Goal: Check status: Check status

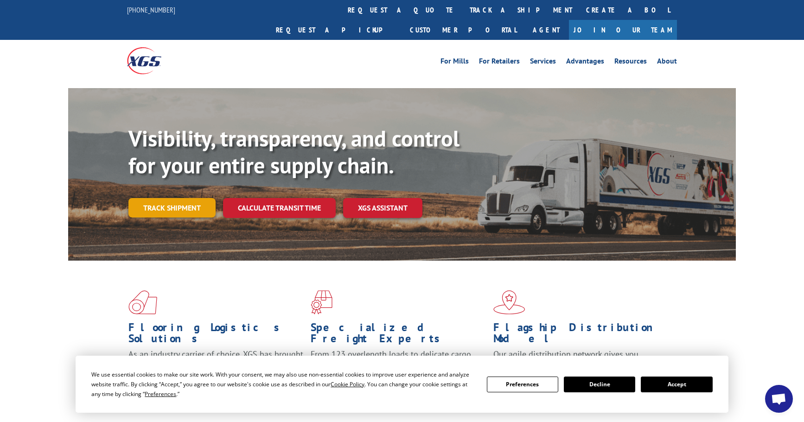
click at [175, 198] on link "Track shipment" at bounding box center [171, 207] width 87 height 19
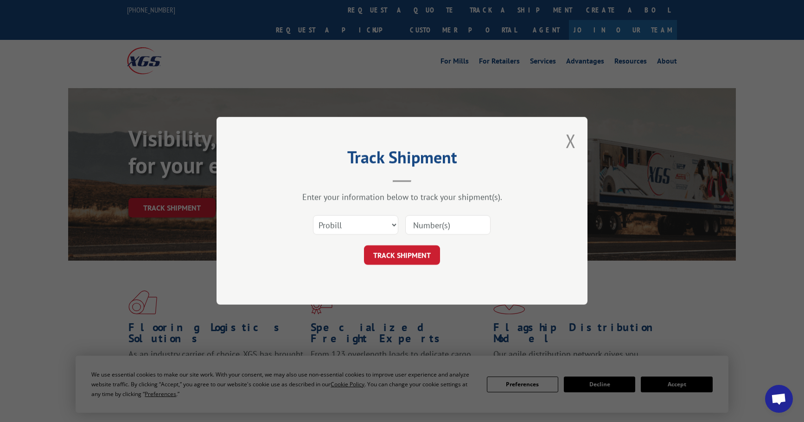
click at [424, 224] on input at bounding box center [447, 225] width 85 height 19
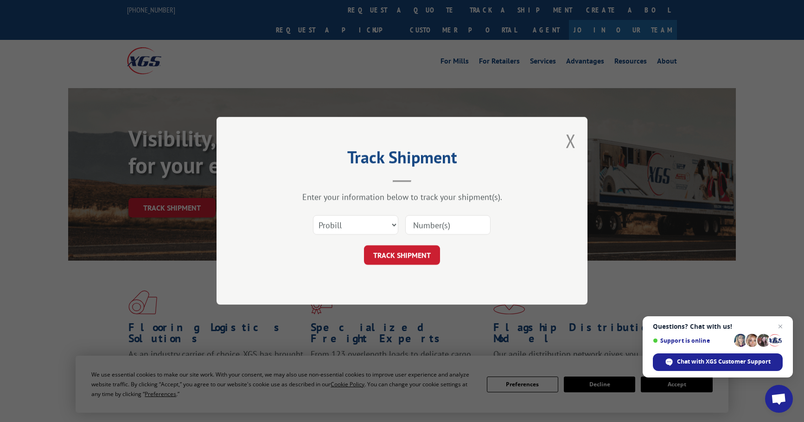
paste input "17349397"
type input "17349397"
click at [411, 252] on button "TRACK SHIPMENT" at bounding box center [402, 255] width 76 height 19
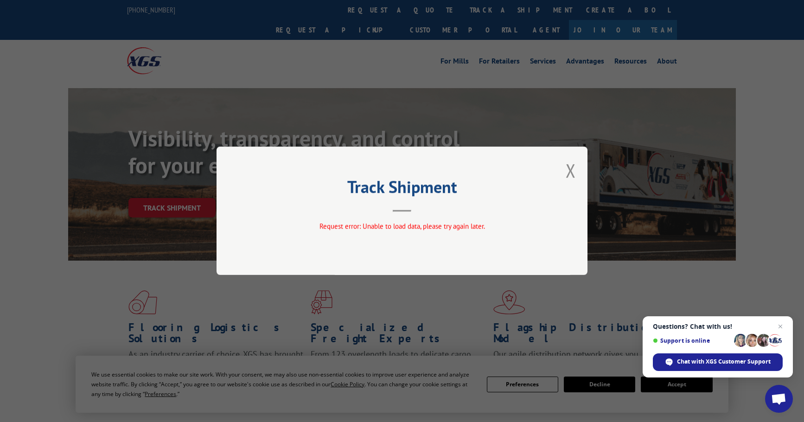
click at [492, 304] on div "Track Shipment Request error: Unable to load data, please try again later." at bounding box center [402, 211] width 804 height 422
click at [571, 167] on button "Close modal" at bounding box center [571, 170] width 10 height 25
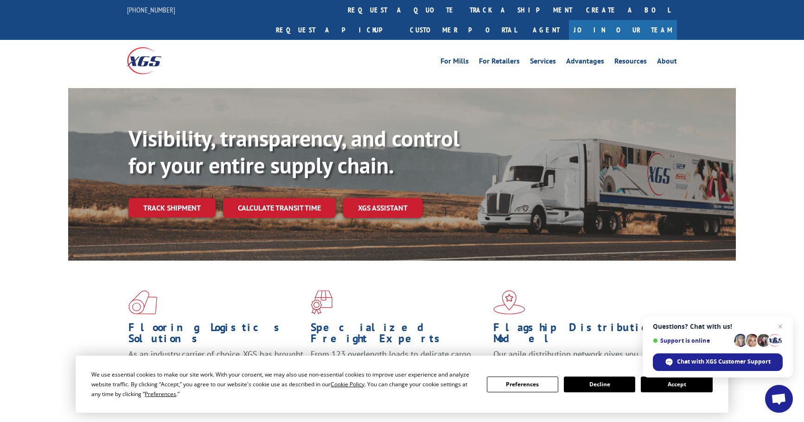
click at [672, 387] on button "Accept" at bounding box center [676, 385] width 71 height 16
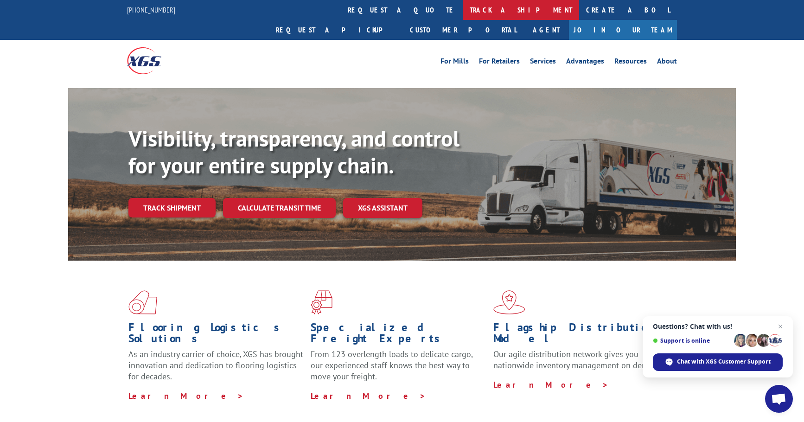
click at [463, 9] on link "track a shipment" at bounding box center [521, 10] width 116 height 20
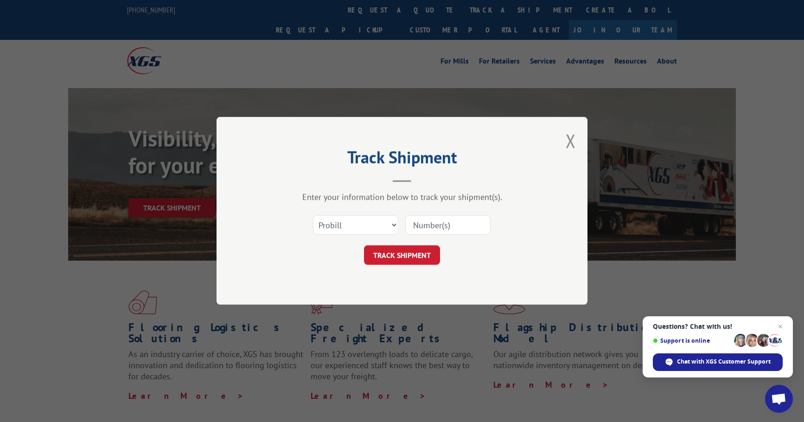
click at [415, 224] on input at bounding box center [447, 225] width 85 height 19
paste input "17349397"
type input "17349397"
click at [405, 260] on button "TRACK SHIPMENT" at bounding box center [402, 255] width 76 height 19
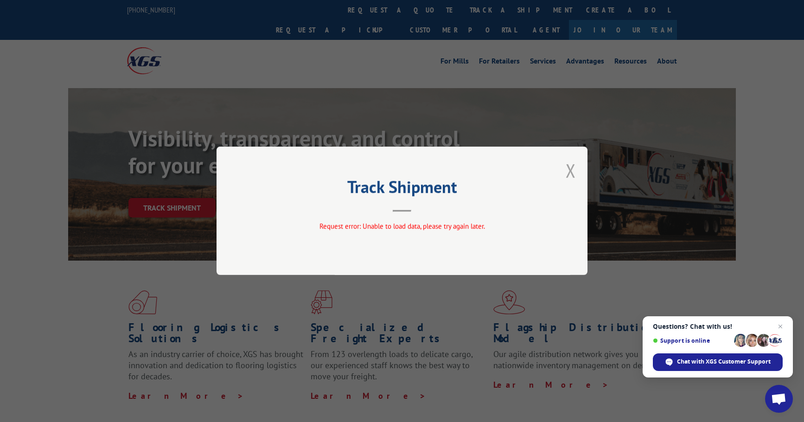
click at [571, 169] on button "Close modal" at bounding box center [571, 170] width 10 height 25
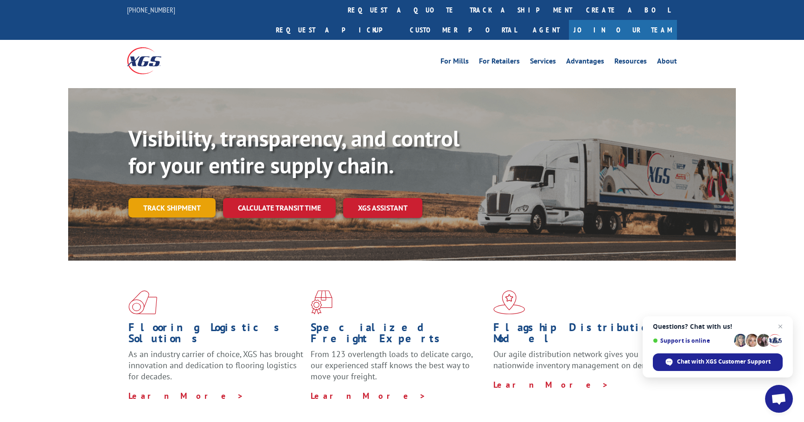
click at [180, 198] on link "Track shipment" at bounding box center [171, 207] width 87 height 19
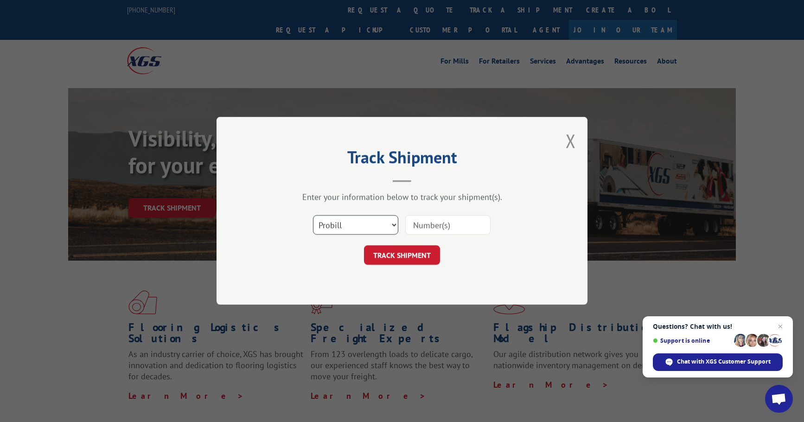
click at [392, 225] on select "Select category... Probill BOL PO" at bounding box center [355, 225] width 85 height 19
select select "po"
click at [313, 216] on select "Select category... Probill BOL PO" at bounding box center [355, 225] width 85 height 19
click at [423, 224] on input at bounding box center [447, 225] width 85 height 19
paste input "78540475"
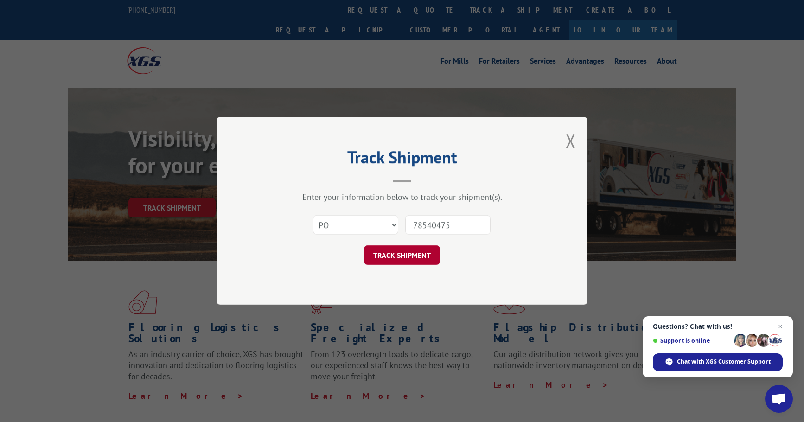
type input "78540475"
click at [408, 252] on button "TRACK SHIPMENT" at bounding box center [402, 255] width 76 height 19
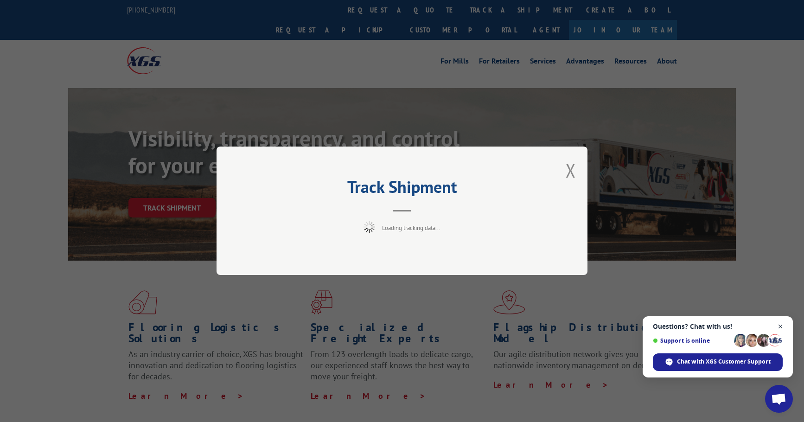
click at [780, 326] on span "Close chat" at bounding box center [781, 327] width 12 height 12
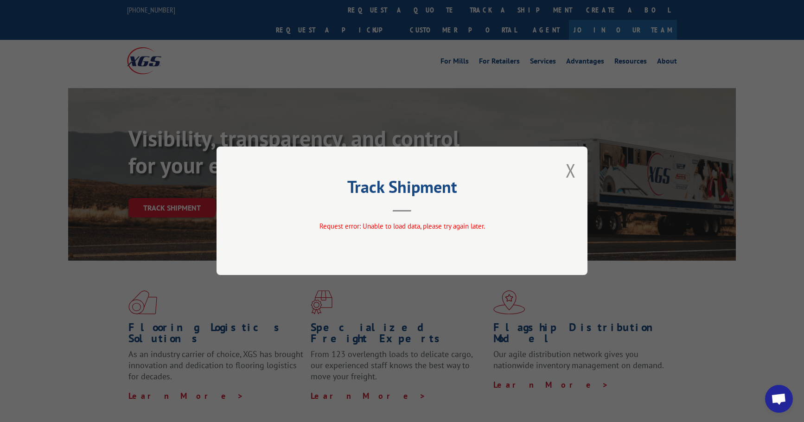
click at [573, 166] on button "Close modal" at bounding box center [571, 170] width 10 height 25
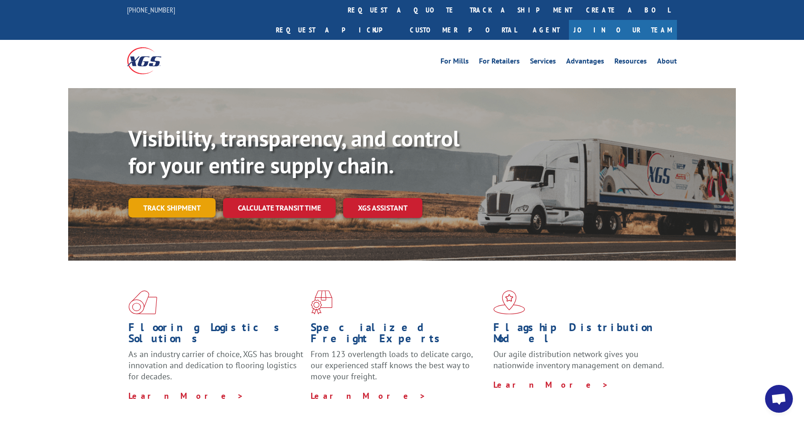
click at [177, 198] on link "Track shipment" at bounding box center [171, 207] width 87 height 19
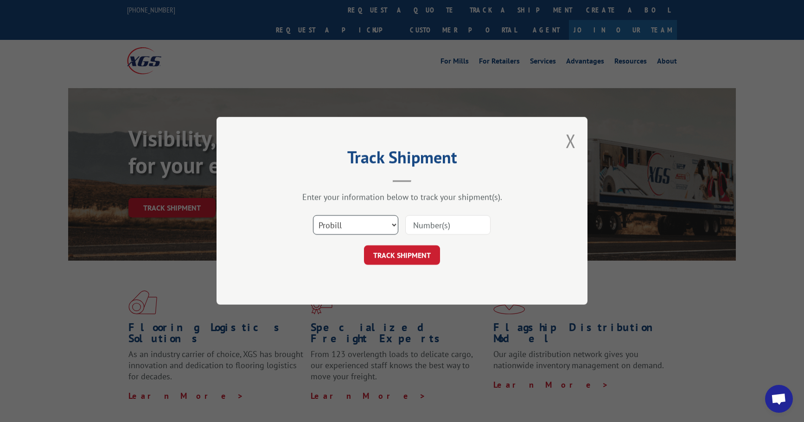
click at [382, 223] on select "Select category... Probill BOL PO" at bounding box center [355, 225] width 85 height 19
select select "bol"
click at [313, 216] on select "Select category... Probill BOL PO" at bounding box center [355, 225] width 85 height 19
click at [437, 222] on input at bounding box center [447, 225] width 85 height 19
paste input "F590074"
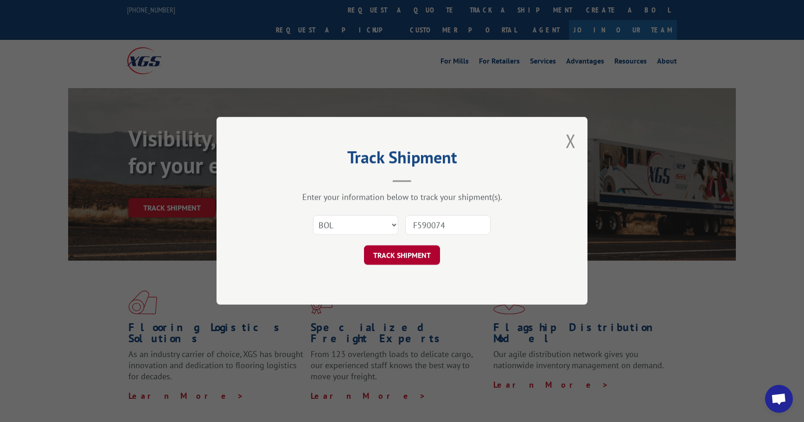
type input "F590074"
click at [403, 254] on button "TRACK SHIPMENT" at bounding box center [402, 255] width 76 height 19
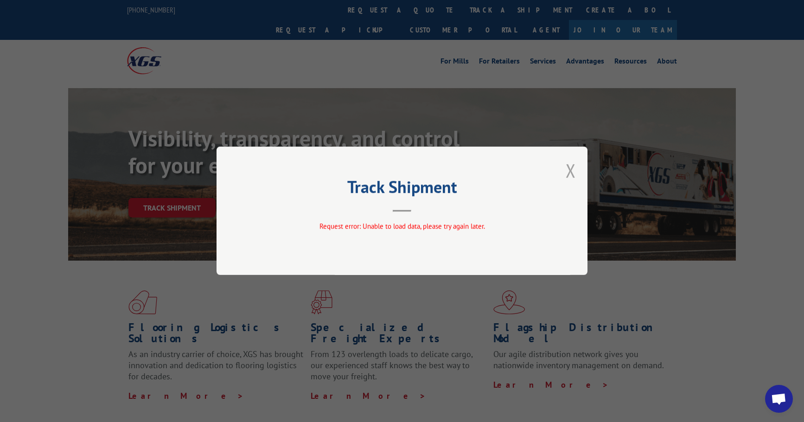
click at [571, 171] on button "Close modal" at bounding box center [571, 170] width 10 height 25
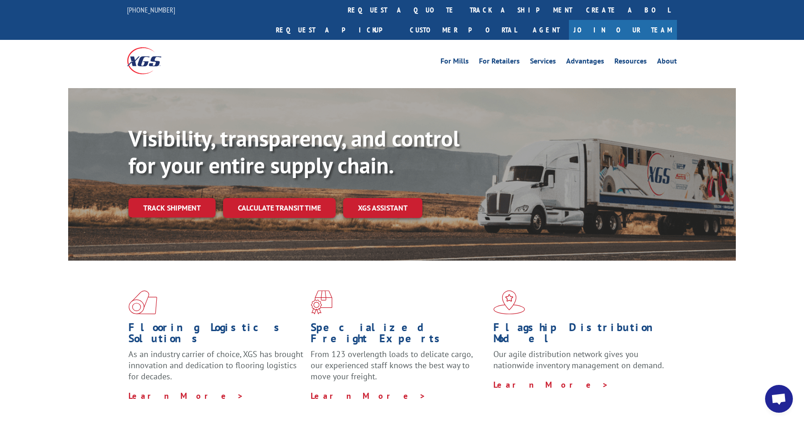
click at [773, 392] on span "Open chat" at bounding box center [779, 399] width 28 height 28
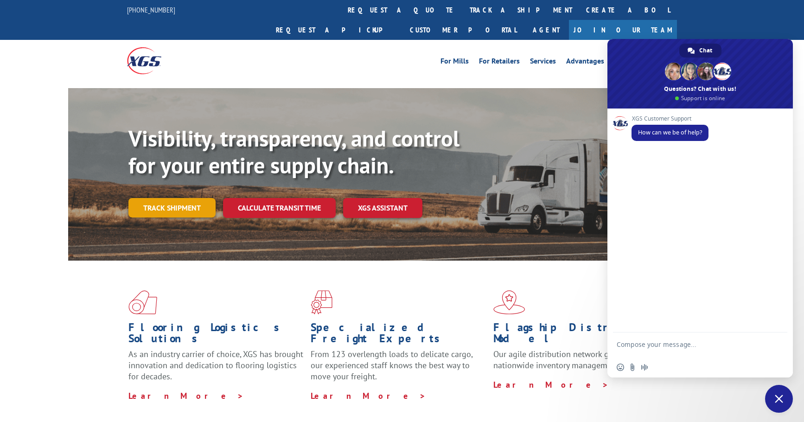
click at [169, 198] on link "Track shipment" at bounding box center [171, 207] width 87 height 19
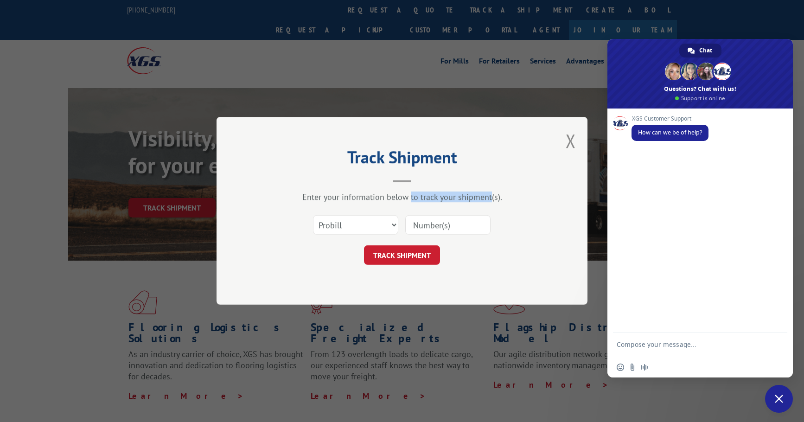
drag, startPoint x: 491, startPoint y: 197, endPoint x: 410, endPoint y: 192, distance: 80.3
click at [410, 192] on div "Enter your information below to track your shipment(s)." at bounding box center [402, 197] width 278 height 11
copy div "to track your shipment"
click at [629, 344] on textarea "Compose your message..." at bounding box center [690, 348] width 147 height 17
paste textarea "to track your shipment"
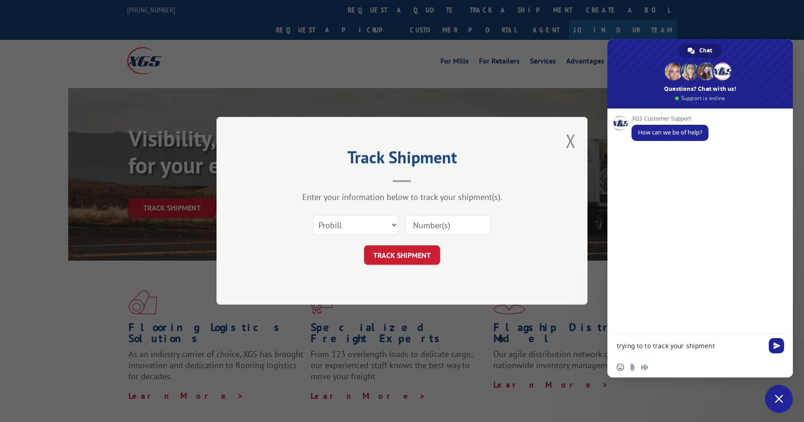
click at [620, 345] on textarea "trying to to track your shipment" at bounding box center [690, 346] width 147 height 8
click at [727, 347] on textarea "Trying to to track your shipment" at bounding box center [690, 346] width 147 height 8
paste textarea "BOL# - F590074 PRO# - 17349397"
type textarea "Trying to to track your shipment BOL# - F590074 PRO# - 17349397"
click at [776, 345] on span "Send" at bounding box center [777, 344] width 7 height 7
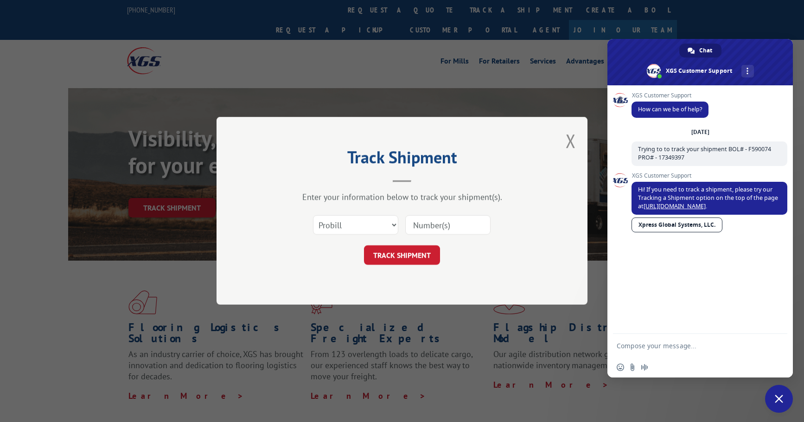
click at [623, 342] on textarea "Compose your message..." at bounding box center [690, 346] width 147 height 8
type textarea "Not working ask to try again later."
click at [777, 344] on span "Send" at bounding box center [777, 345] width 7 height 7
drag, startPoint x: 685, startPoint y: 156, endPoint x: 658, endPoint y: 158, distance: 26.9
click at [658, 158] on span "Trying to to track your shipment BOL# - F590074 PRO# - 17349397" at bounding box center [704, 153] width 133 height 16
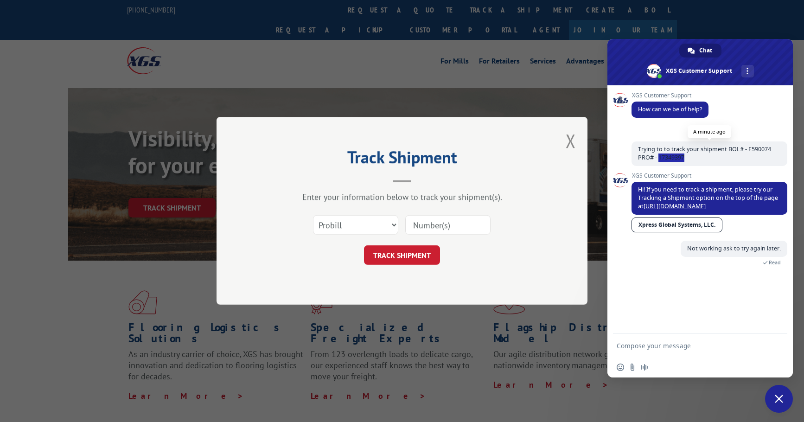
copy span "17349397"
click at [426, 220] on input at bounding box center [447, 225] width 85 height 19
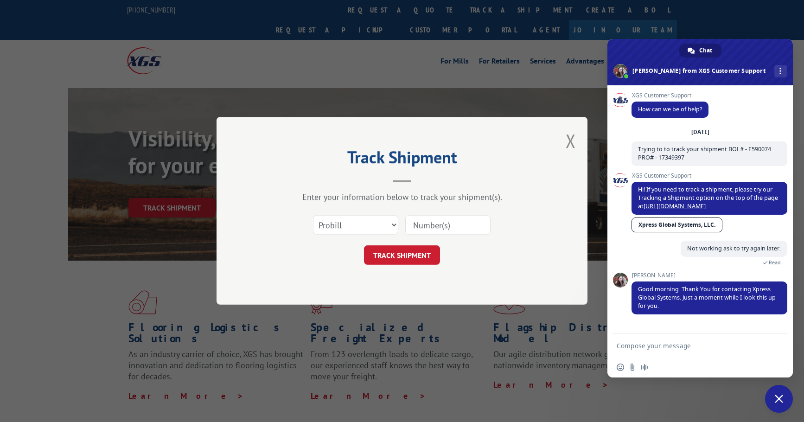
paste input "17349397"
type input "17349397"
click at [398, 255] on button "TRACK SHIPMENT" at bounding box center [402, 255] width 76 height 19
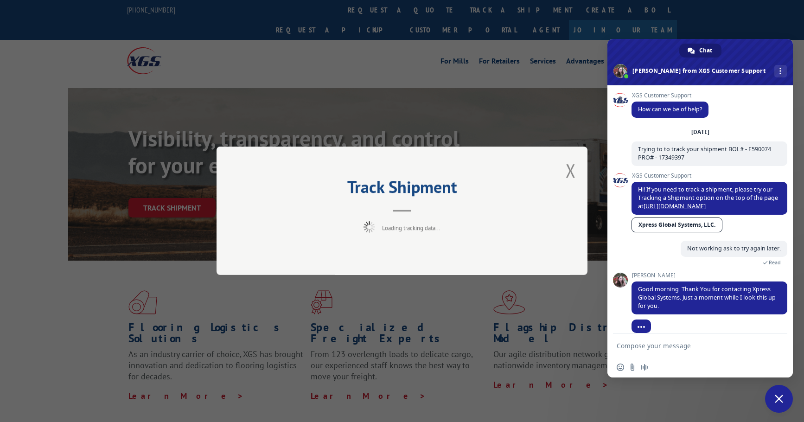
scroll to position [9, 0]
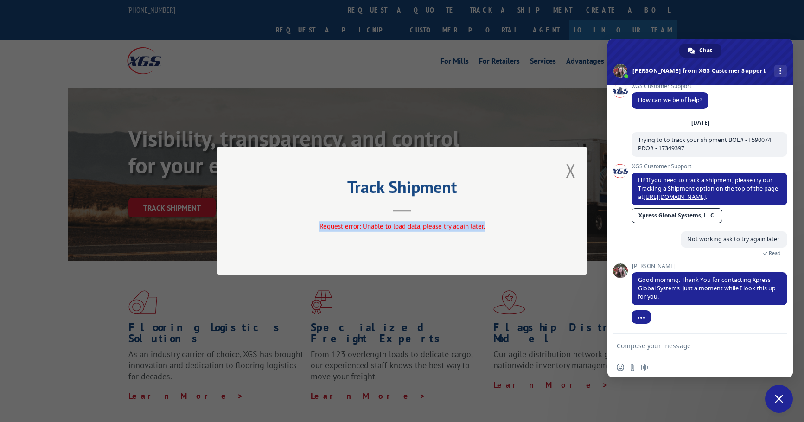
drag, startPoint x: 492, startPoint y: 225, endPoint x: 300, endPoint y: 223, distance: 192.0
click at [309, 220] on div "Track Shipment Request error: Unable to load data, please try again later." at bounding box center [402, 211] width 371 height 128
click at [419, 355] on div "Track Shipment Request error: Unable to load data, please try again later." at bounding box center [402, 211] width 804 height 422
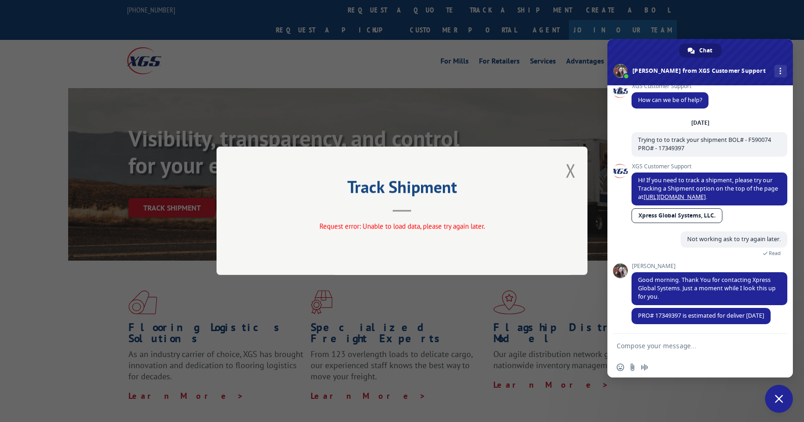
scroll to position [19, 0]
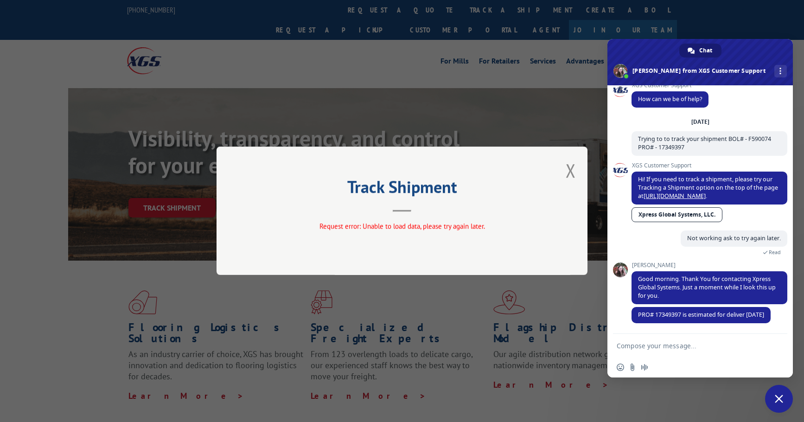
click at [629, 343] on textarea "Compose your message..." at bounding box center [690, 346] width 147 height 8
click at [652, 346] on textarea "Fantastic , yhank you for your time." at bounding box center [690, 346] width 147 height 8
type textarea "Fantastic , Thank you for your time."
click at [774, 346] on span "Send" at bounding box center [777, 345] width 7 height 7
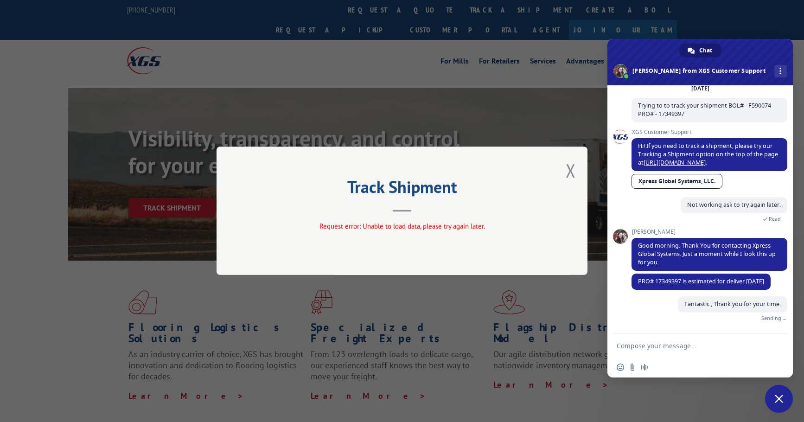
scroll to position [41, 0]
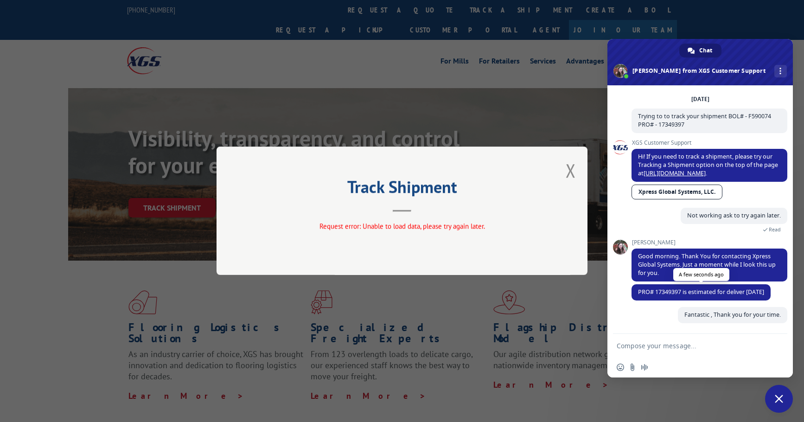
drag, startPoint x: 668, startPoint y: 290, endPoint x: 636, endPoint y: 285, distance: 32.3
click at [636, 285] on span "PRO# 17349397 is estimated for deliver [DATE]" at bounding box center [701, 292] width 139 height 16
copy span "PRO# 17349397 is estimated for deliver [DATE]"
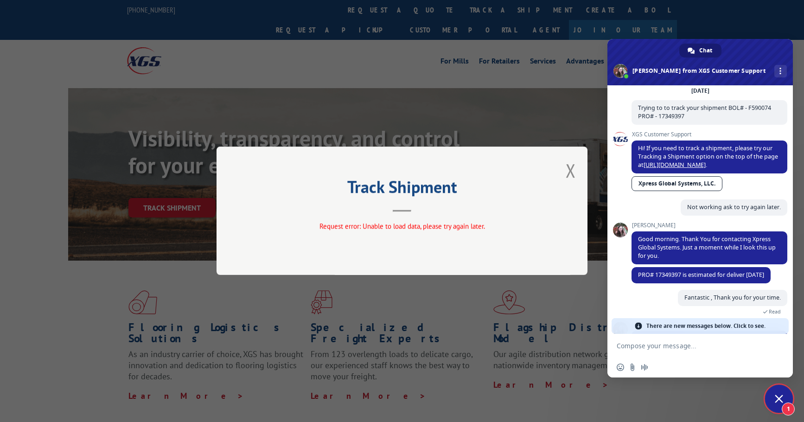
scroll to position [82, 0]
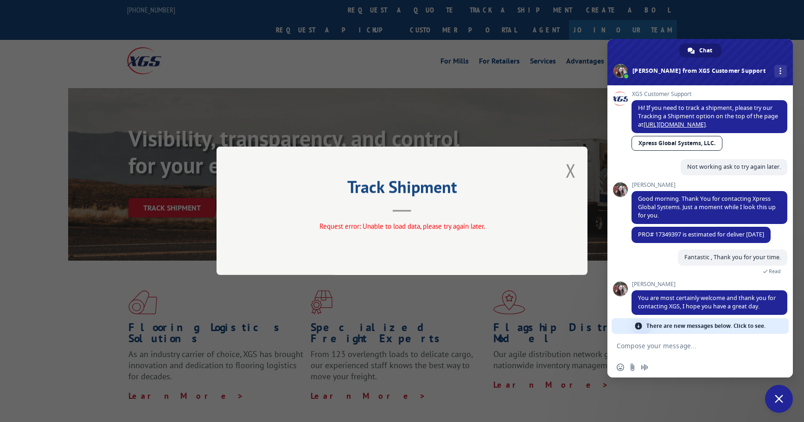
click at [629, 265] on div "XGS Customer Support How can we be of help? [DATE] Trying to to track your ship…" at bounding box center [699, 209] width 185 height 249
click at [748, 325] on span "There are new messages below. Click to see." at bounding box center [705, 326] width 119 height 16
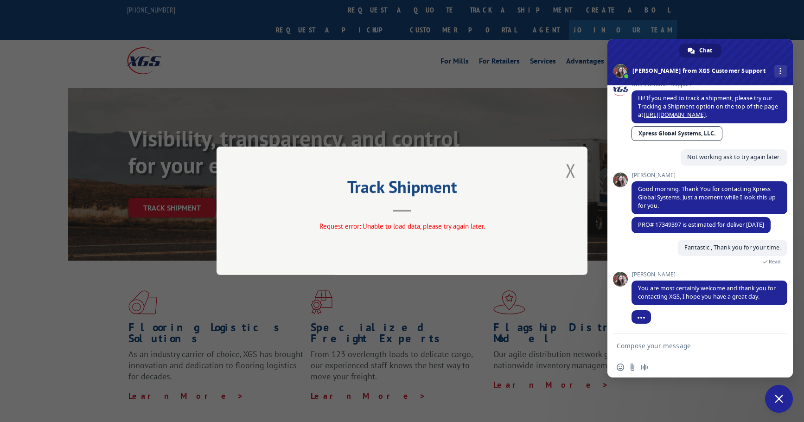
click at [780, 400] on span "Close chat" at bounding box center [779, 399] width 8 height 8
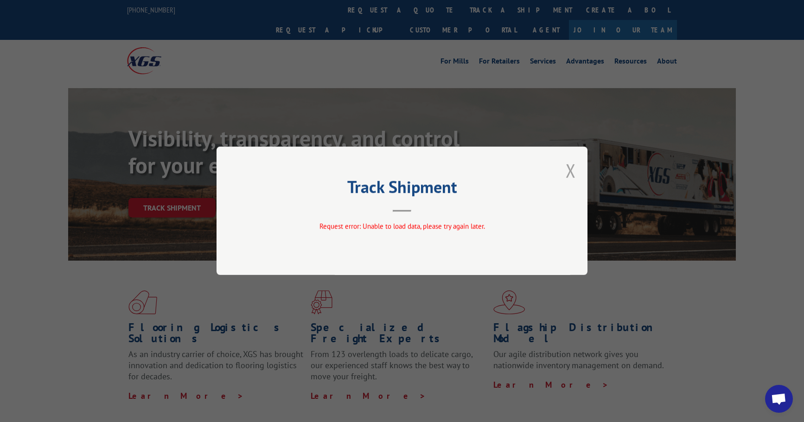
click at [568, 170] on button "Close modal" at bounding box center [571, 170] width 10 height 25
